Goal: Task Accomplishment & Management: Manage account settings

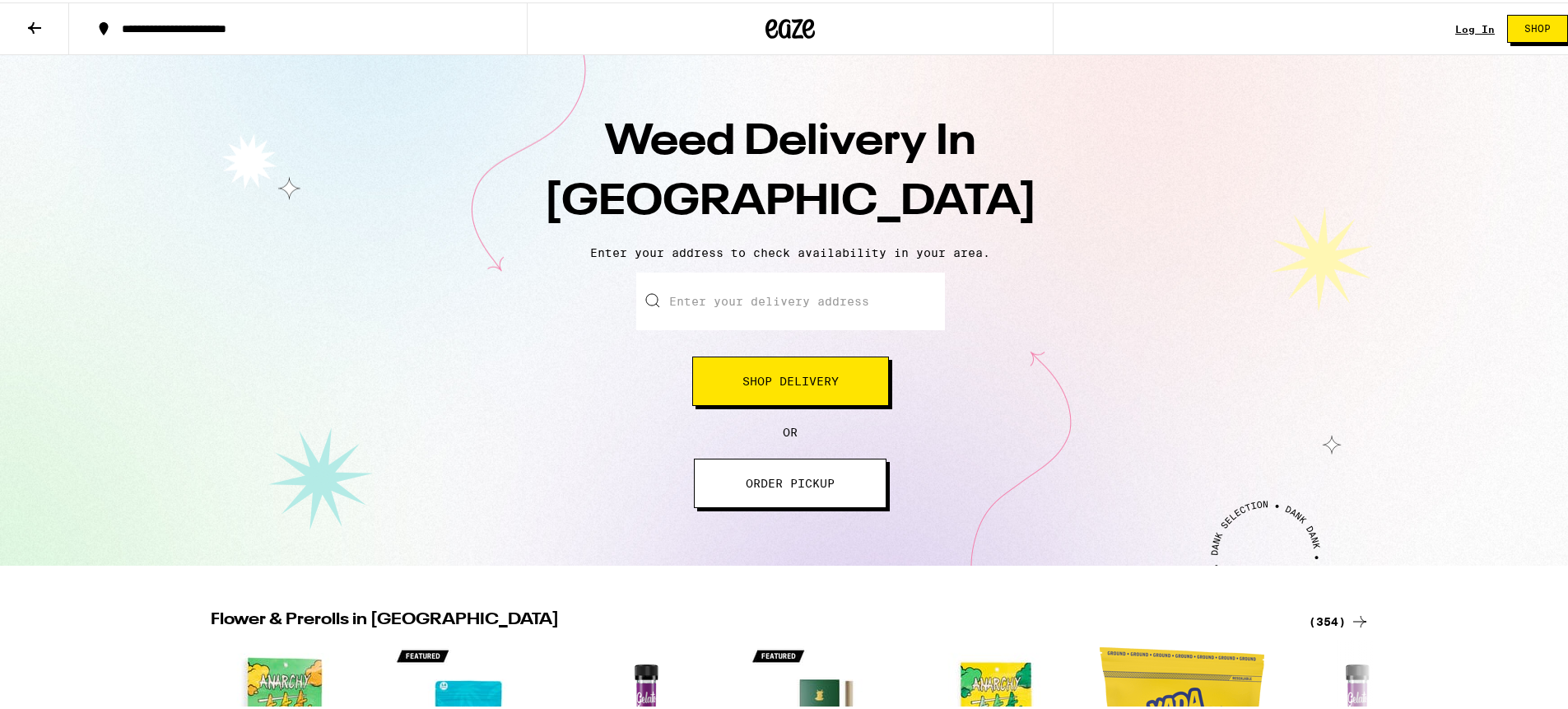
click at [1462, 28] on link "Log In" at bounding box center [1475, 26] width 39 height 11
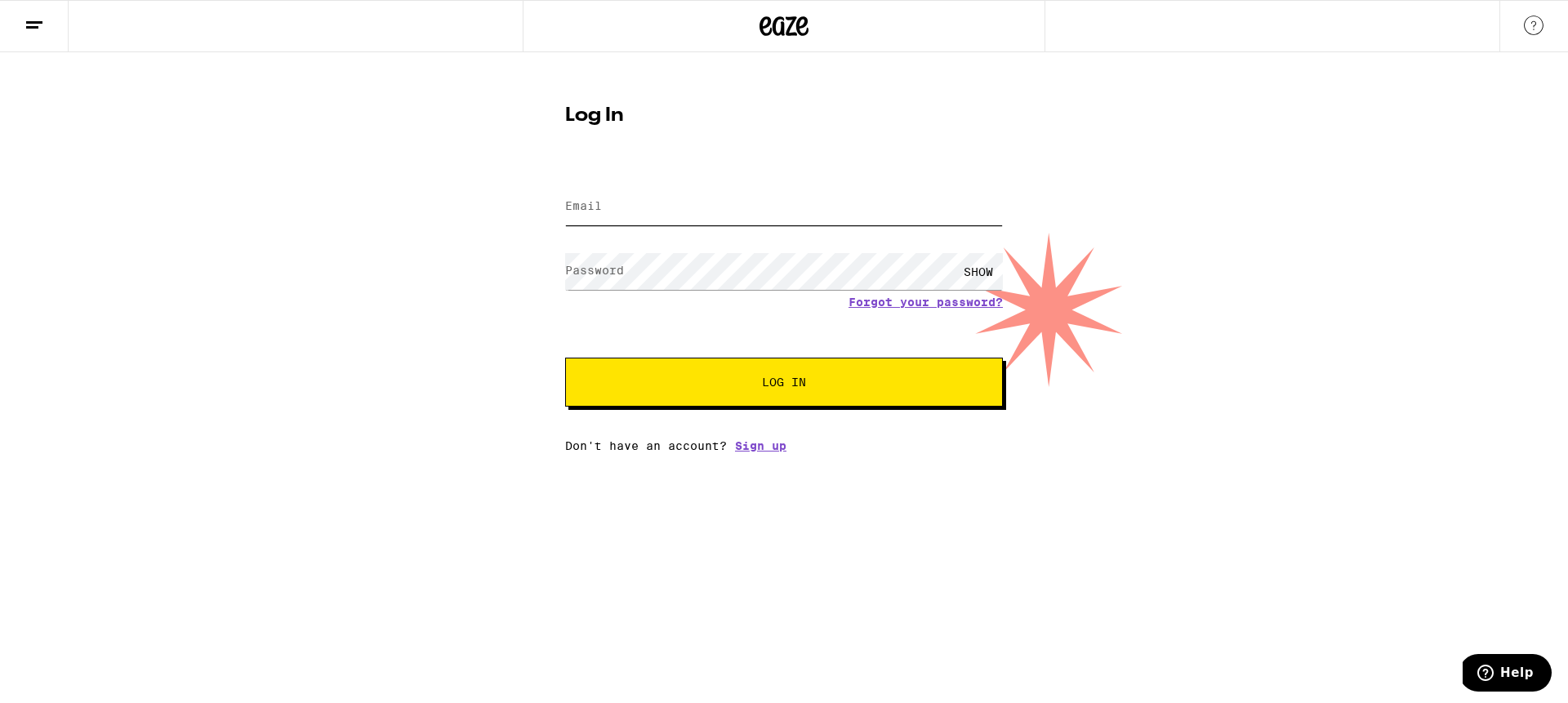
click at [681, 220] on input "Email" at bounding box center [784, 207] width 438 height 37
type input "[PERSON_NAME][EMAIL_ADDRESS][PERSON_NAME][DOMAIN_NAME]"
click at [570, 266] on label "Password" at bounding box center [594, 271] width 59 height 13
click at [610, 274] on label "Password" at bounding box center [594, 271] width 59 height 13
click at [975, 266] on div "SHOW" at bounding box center [977, 271] width 49 height 37
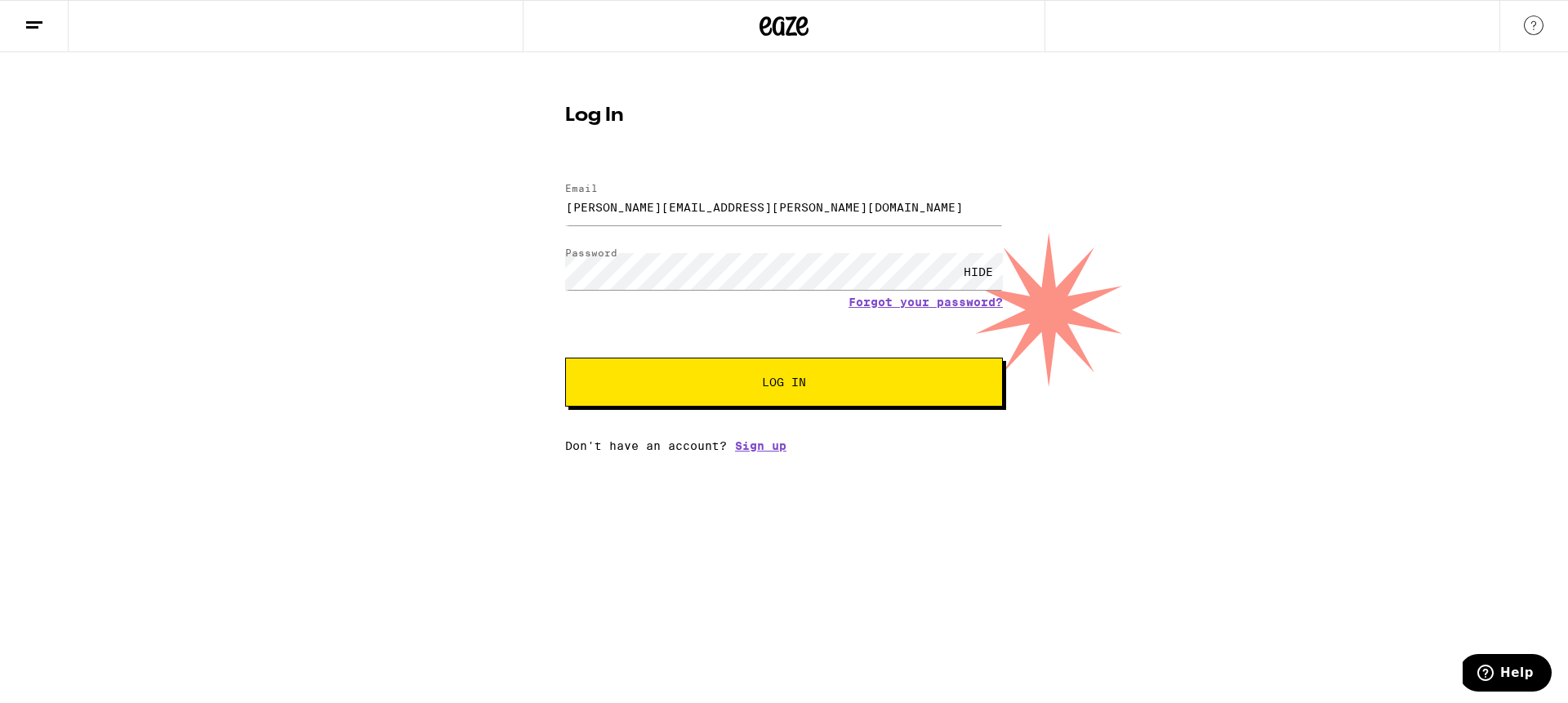
click at [59, 26] on button at bounding box center [34, 27] width 69 height 51
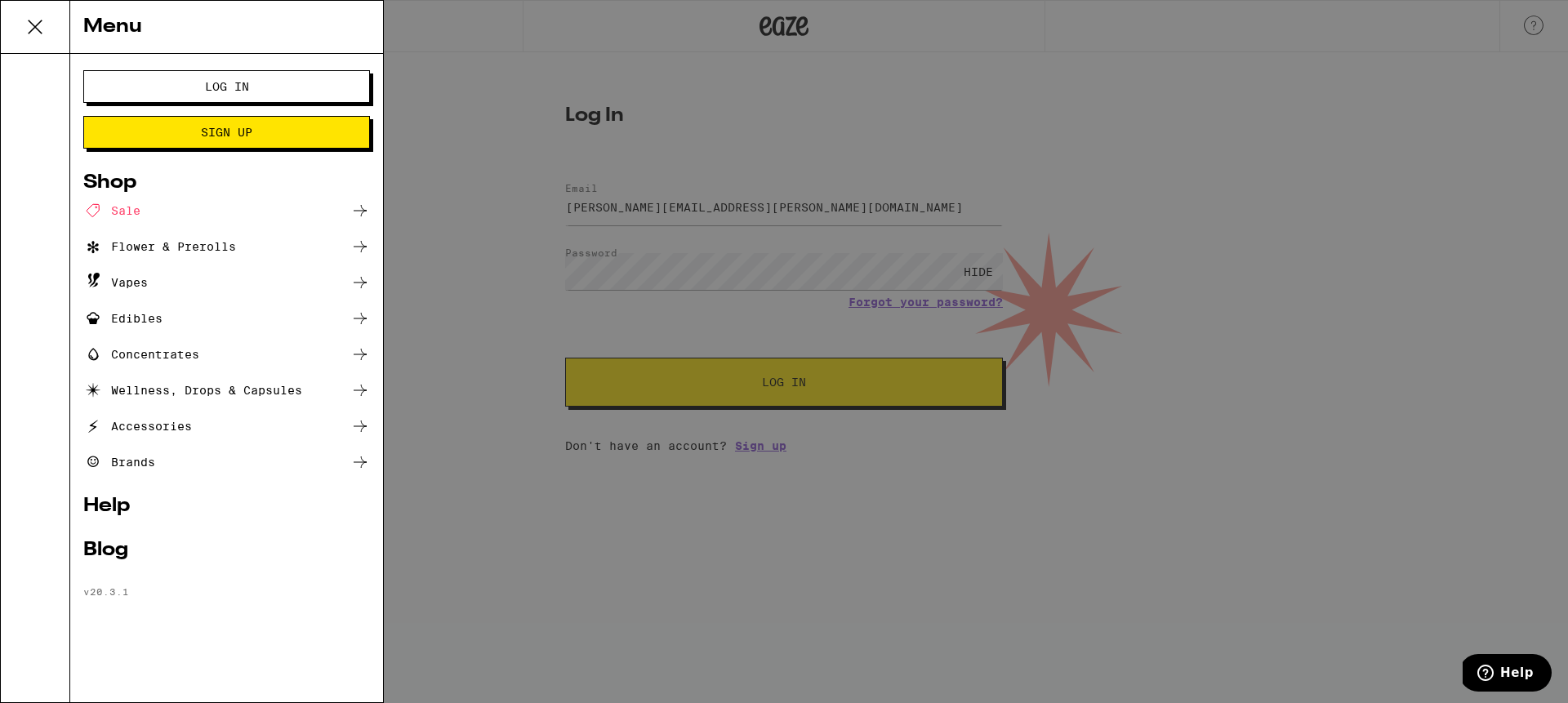
click at [161, 102] on button "Log In" at bounding box center [226, 87] width 287 height 32
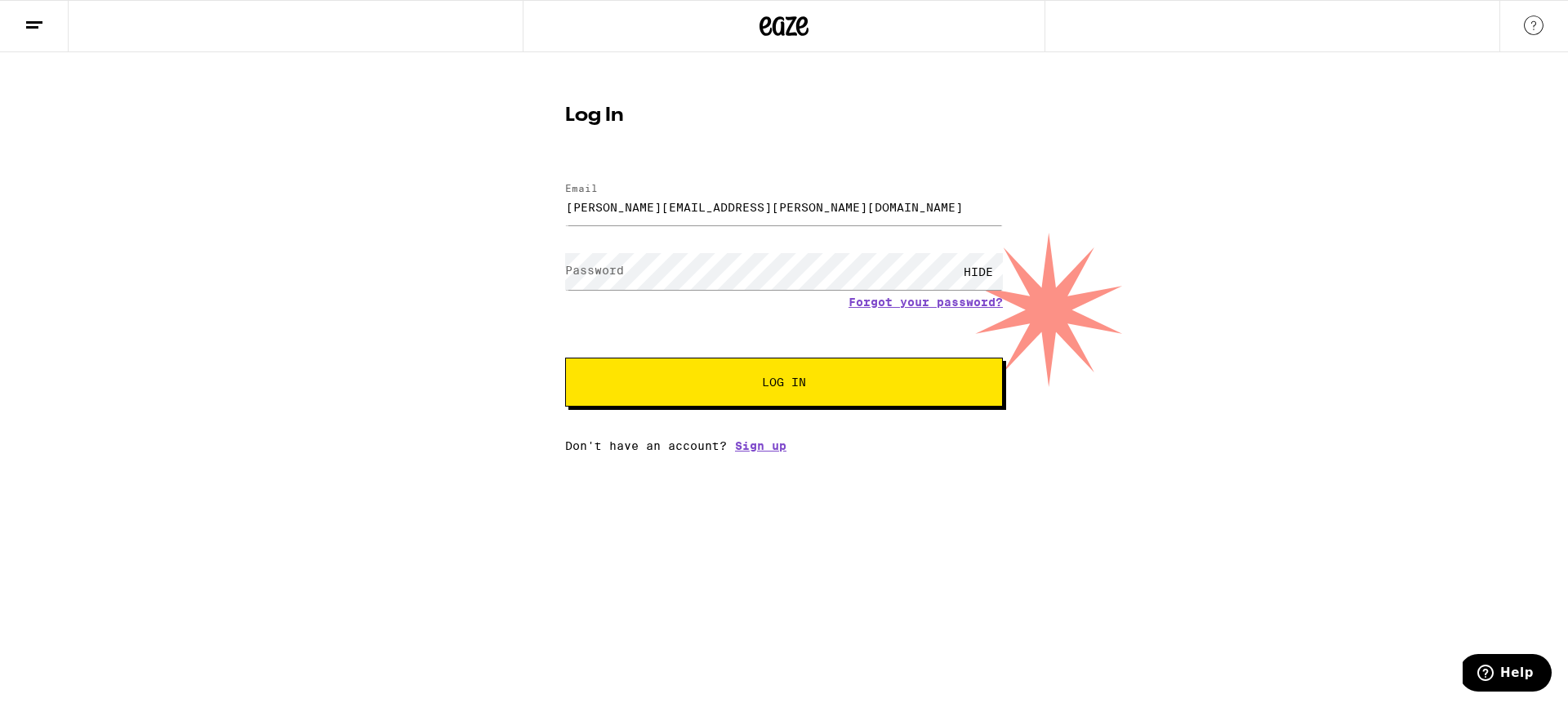
click at [675, 185] on div "[PERSON_NAME][EMAIL_ADDRESS][PERSON_NAME][DOMAIN_NAME]" at bounding box center [784, 207] width 438 height 49
click at [580, 222] on input "Email" at bounding box center [784, 207] width 438 height 37
type input "[PERSON_NAME][EMAIL_ADDRESS][PERSON_NAME][DOMAIN_NAME]"
